Goal: Book appointment/travel/reservation

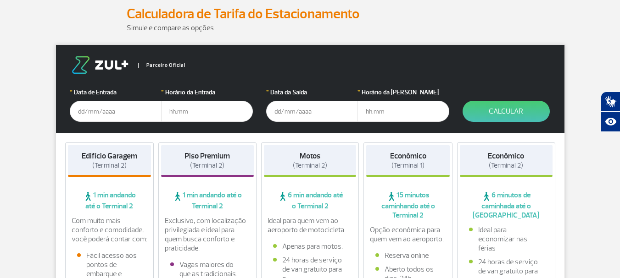
scroll to position [138, 0]
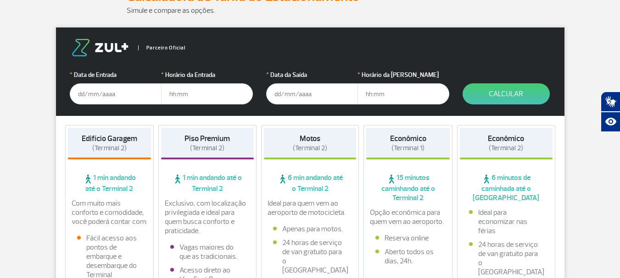
click at [114, 96] on input "text" at bounding box center [116, 93] width 92 height 21
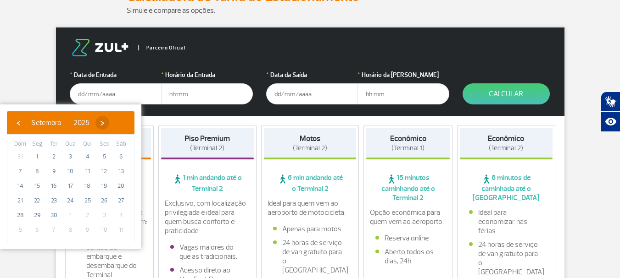
click at [109, 122] on span "›" at bounding box center [102, 123] width 14 height 14
click at [83, 155] on span "2" at bounding box center [87, 157] width 15 height 15
type input "[DATE]"
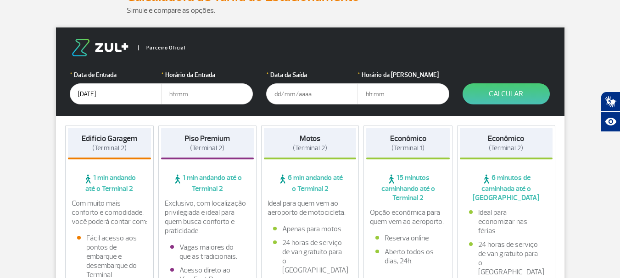
click at [168, 93] on input "text" at bounding box center [207, 93] width 92 height 21
click at [175, 93] on input "text" at bounding box center [207, 93] width 92 height 21
type input "05:00"
click at [295, 94] on input "text" at bounding box center [312, 93] width 92 height 21
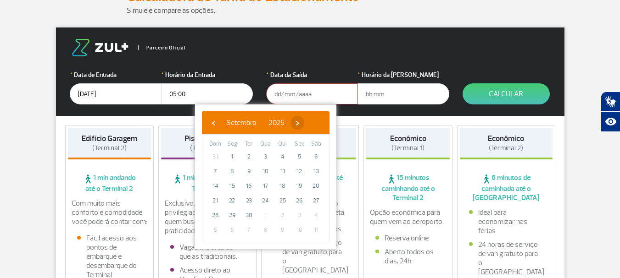
click at [304, 123] on span "›" at bounding box center [297, 123] width 14 height 14
click at [216, 170] on span "5" at bounding box center [215, 171] width 15 height 15
type input "[DATE]"
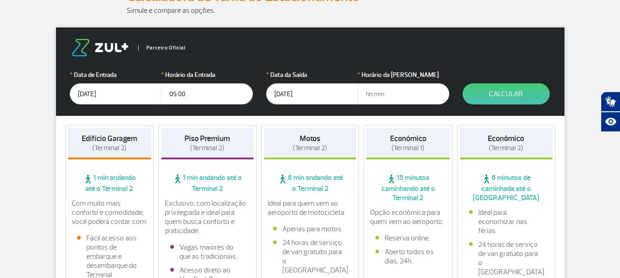
click at [366, 94] on input "text" at bounding box center [403, 93] width 92 height 21
type input "1"
type input "23:30"
click at [519, 95] on button "Calcular" at bounding box center [505, 93] width 87 height 21
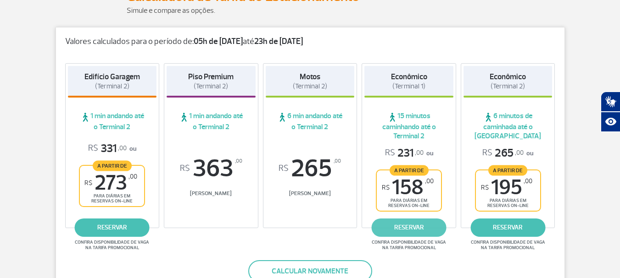
click at [409, 228] on link "reservar" at bounding box center [408, 228] width 75 height 18
